Goal: Information Seeking & Learning: Learn about a topic

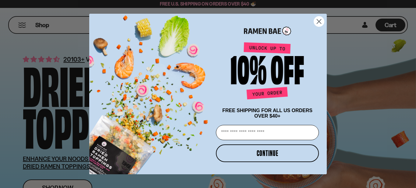
click at [320, 20] on icon "Close dialog" at bounding box center [319, 21] width 4 height 4
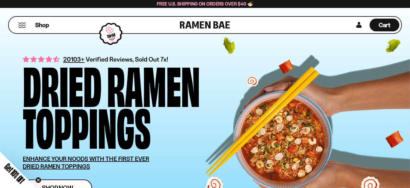
click at [22, 23] on button "Mobile Menu Trigger" at bounding box center [22, 25] width 8 height 5
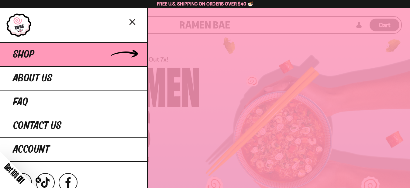
click at [28, 55] on span "Shop" at bounding box center [23, 54] width 21 height 11
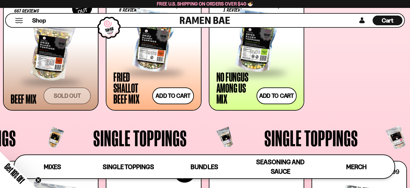
scroll to position [497, 0]
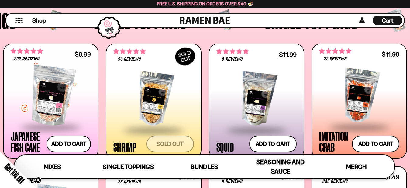
click at [42, 117] on div at bounding box center [51, 95] width 80 height 61
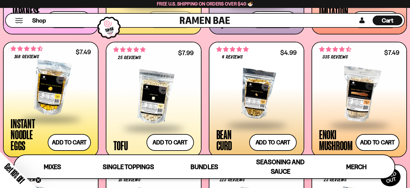
scroll to position [652, 0]
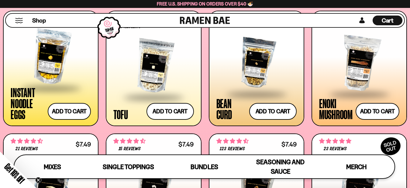
click at [56, 87] on span at bounding box center [51, 88] width 74 height 21
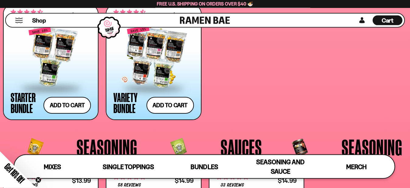
scroll to position [1179, 0]
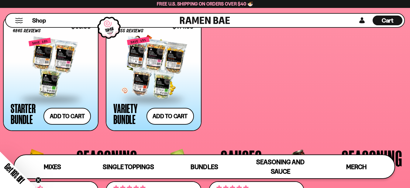
click at [166, 76] on div at bounding box center [154, 67] width 80 height 61
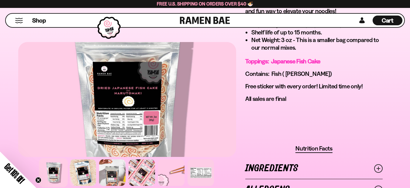
scroll to position [621, 0]
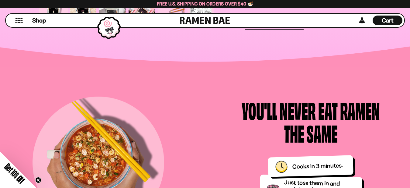
click at [39, 179] on icon "Close teaser" at bounding box center [38, 180] width 6 height 6
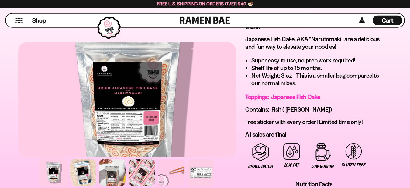
scroll to position [341, 0]
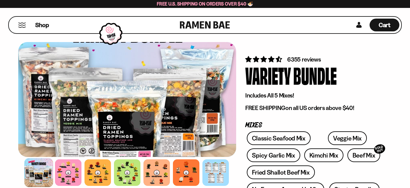
click at [23, 25] on button "Mobile Menu Trigger" at bounding box center [22, 25] width 8 height 5
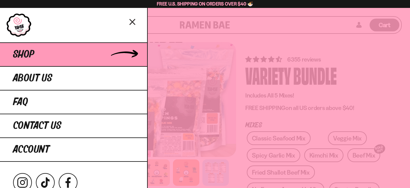
click at [28, 55] on span "Shop" at bounding box center [23, 54] width 21 height 11
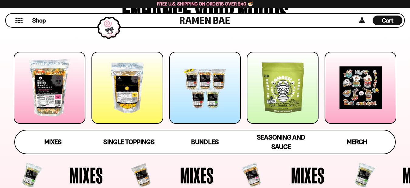
scroll to position [62, 0]
click at [54, 145] on span "Mixes" at bounding box center [52, 142] width 17 height 9
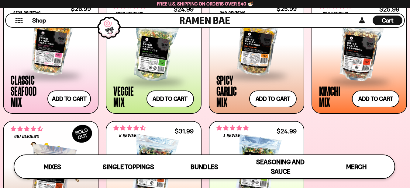
scroll to position [223, 0]
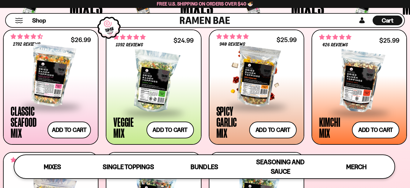
click at [255, 86] on div at bounding box center [257, 75] width 80 height 61
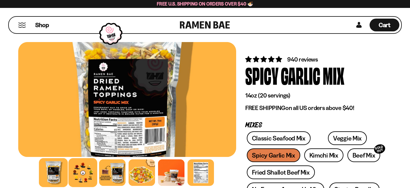
click at [84, 174] on div at bounding box center [83, 172] width 29 height 29
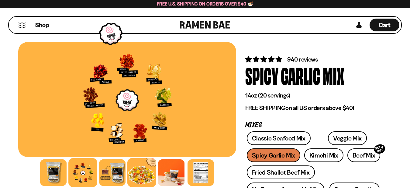
click at [139, 169] on div at bounding box center [142, 172] width 29 height 29
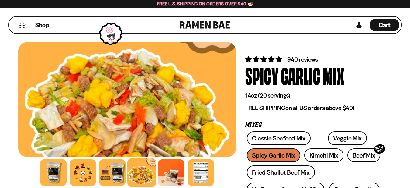
click at [23, 24] on button "Mobile Menu Trigger" at bounding box center [22, 25] width 8 height 5
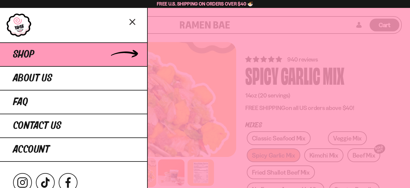
click at [41, 56] on link "Shop" at bounding box center [73, 54] width 147 height 24
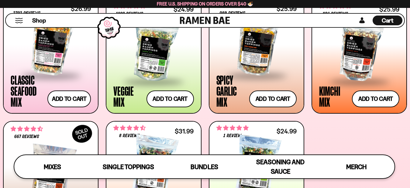
scroll to position [254, 0]
click at [46, 62] on div at bounding box center [51, 44] width 80 height 61
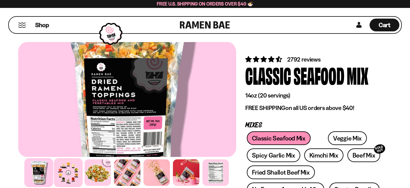
click at [67, 177] on div at bounding box center [68, 172] width 29 height 29
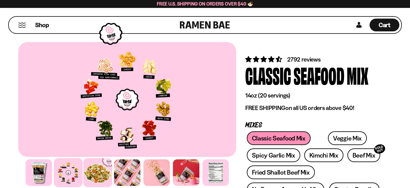
click at [99, 170] on div at bounding box center [97, 172] width 29 height 29
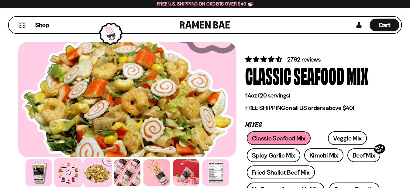
click at [65, 178] on div at bounding box center [68, 172] width 29 height 29
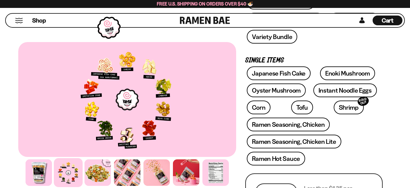
scroll to position [124, 0]
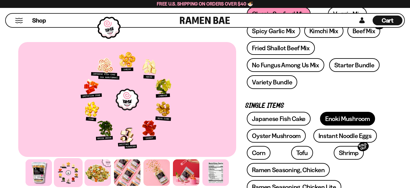
click at [325, 122] on link "Enoki Mushroom" at bounding box center [347, 119] width 55 height 14
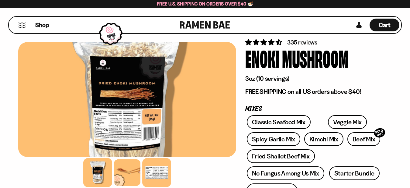
scroll to position [31, 0]
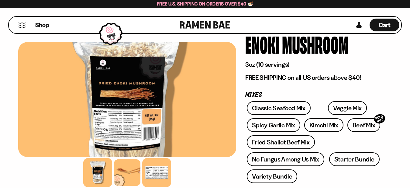
click at [162, 174] on div at bounding box center [156, 172] width 29 height 29
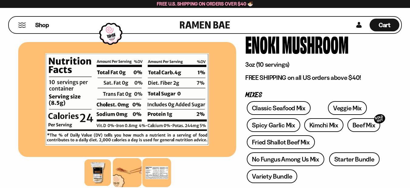
click at [126, 174] on div at bounding box center [127, 172] width 29 height 29
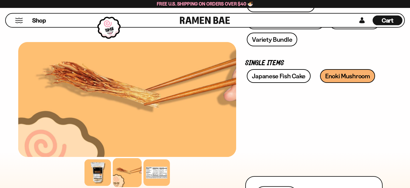
scroll to position [186, 0]
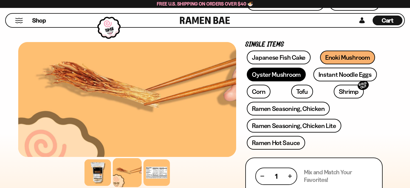
click at [270, 76] on link "Oyster Mushroom" at bounding box center [276, 75] width 59 height 14
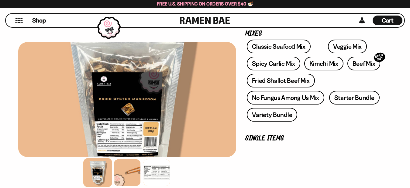
scroll to position [93, 0]
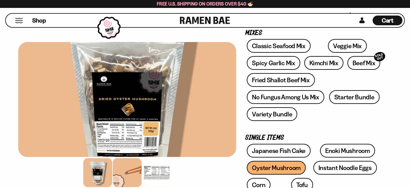
click at [118, 181] on div at bounding box center [127, 172] width 29 height 29
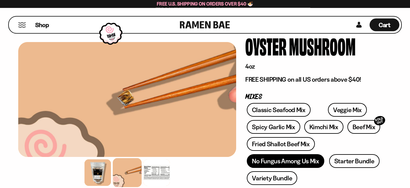
scroll to position [0, 0]
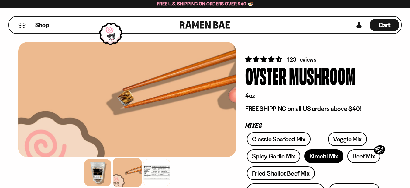
click at [325, 152] on link "Kimchi Mix" at bounding box center [324, 156] width 39 height 14
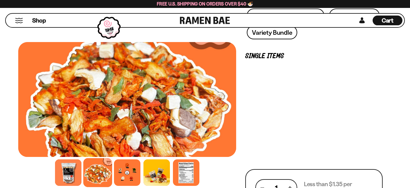
scroll to position [186, 0]
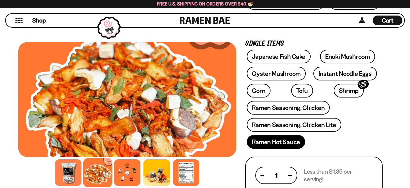
click at [268, 142] on link "Ramen Hot Sauce" at bounding box center [276, 142] width 58 height 14
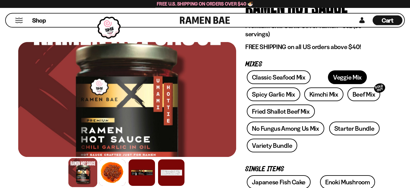
scroll to position [62, 0]
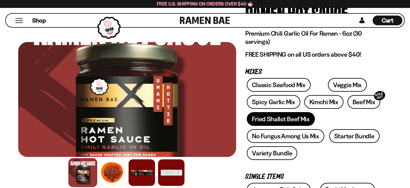
click at [293, 120] on link "Fried Shallot Beef Mix" at bounding box center [281, 119] width 68 height 14
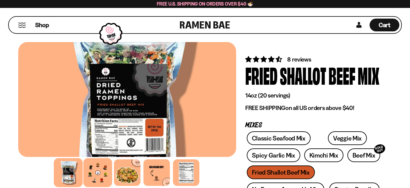
click at [92, 174] on div at bounding box center [97, 172] width 29 height 29
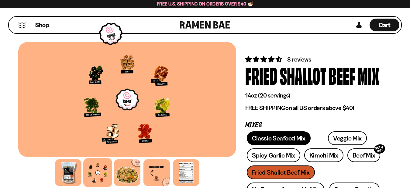
click at [265, 141] on link "Classic Seafood Mix" at bounding box center [279, 138] width 64 height 14
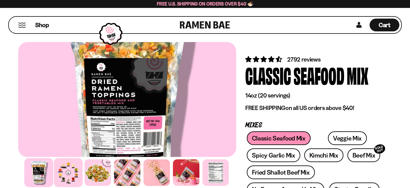
click at [68, 175] on div at bounding box center [68, 172] width 29 height 29
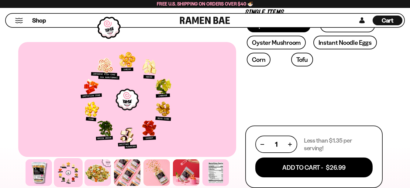
scroll to position [155, 0]
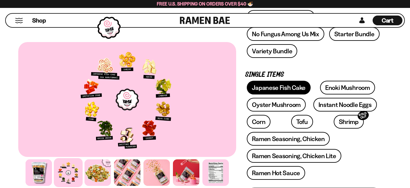
click at [262, 87] on link "Japanese Fish Cake" at bounding box center [279, 88] width 64 height 14
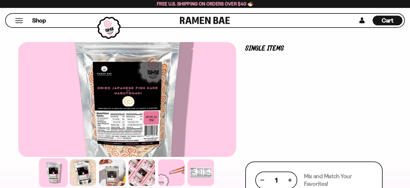
scroll to position [186, 0]
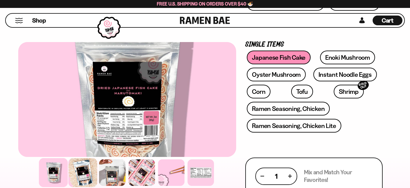
click at [82, 177] on div at bounding box center [83, 172] width 29 height 29
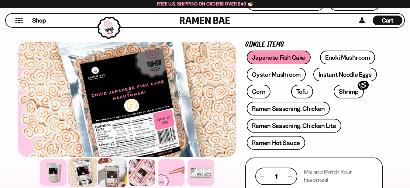
click at [115, 177] on div at bounding box center [112, 172] width 29 height 29
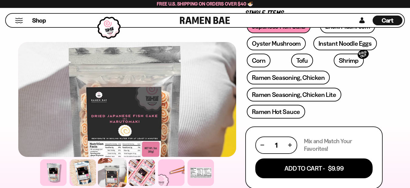
scroll to position [248, 0]
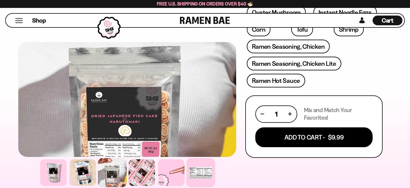
click at [198, 169] on div at bounding box center [201, 172] width 29 height 29
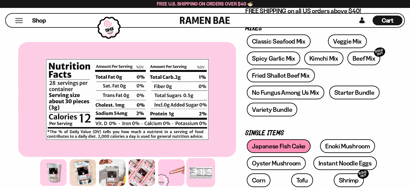
scroll to position [93, 0]
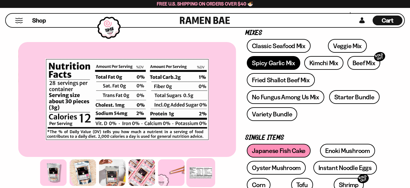
click at [282, 62] on link "Spicy Garlic Mix" at bounding box center [273, 63] width 53 height 14
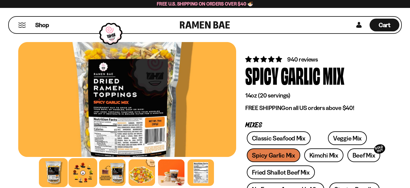
click at [85, 178] on div at bounding box center [83, 172] width 29 height 29
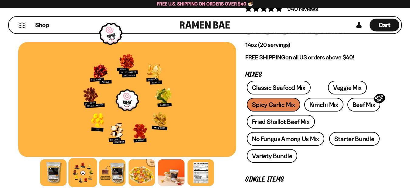
scroll to position [62, 0]
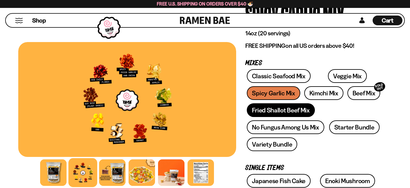
click at [295, 109] on link "Fried Shallot Beef Mix" at bounding box center [281, 110] width 68 height 14
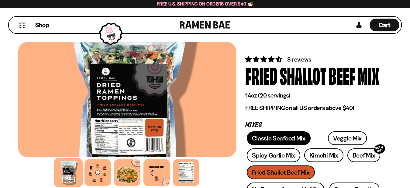
click at [253, 137] on link "Classic Seafood Mix" at bounding box center [279, 138] width 64 height 14
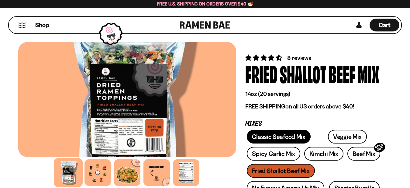
scroll to position [36, 0]
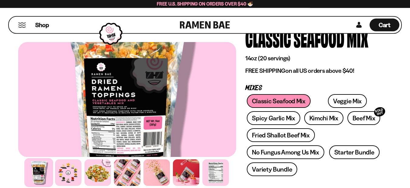
scroll to position [31, 0]
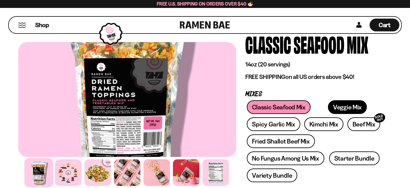
click at [328, 105] on link "Veggie Mix" at bounding box center [347, 107] width 39 height 14
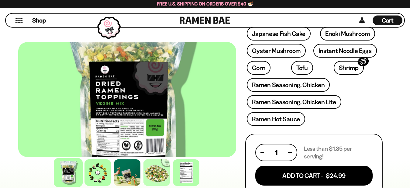
scroll to position [89, 0]
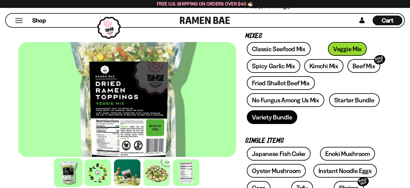
click at [274, 118] on link "Variety Bundle" at bounding box center [272, 117] width 51 height 14
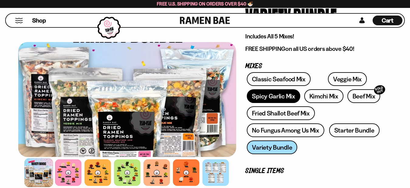
scroll to position [93, 0]
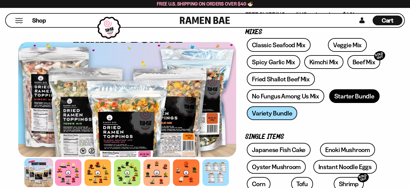
click at [340, 93] on link "Starter Bundle" at bounding box center [355, 96] width 51 height 14
